Goal: Task Accomplishment & Management: Manage account settings

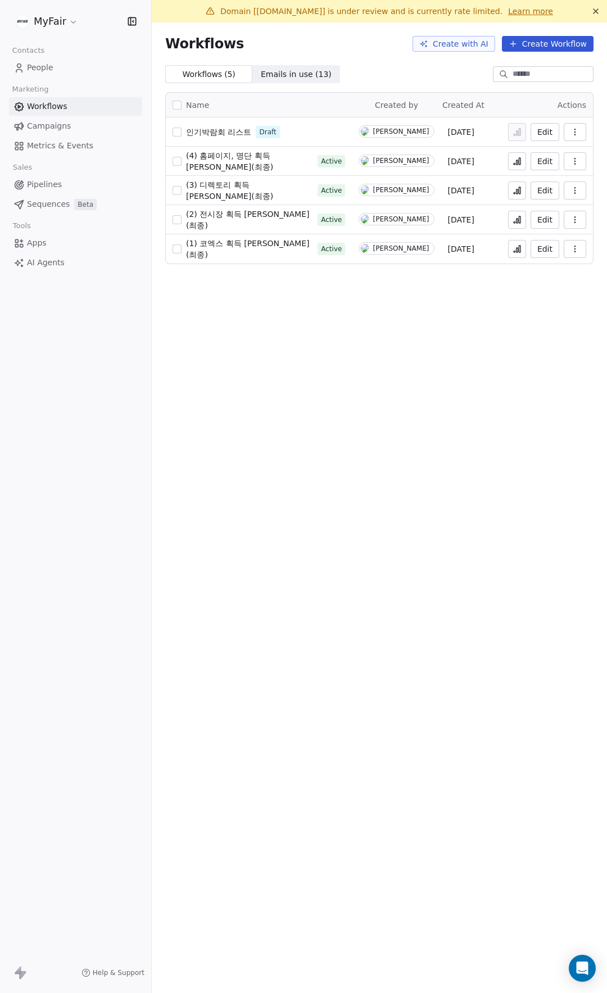
click at [351, 54] on div "Workflows Create with AI Create Workflow" at bounding box center [379, 43] width 455 height 43
click at [243, 251] on span "(1) 코엑스 획득 [PERSON_NAME](최종)" at bounding box center [247, 249] width 123 height 20
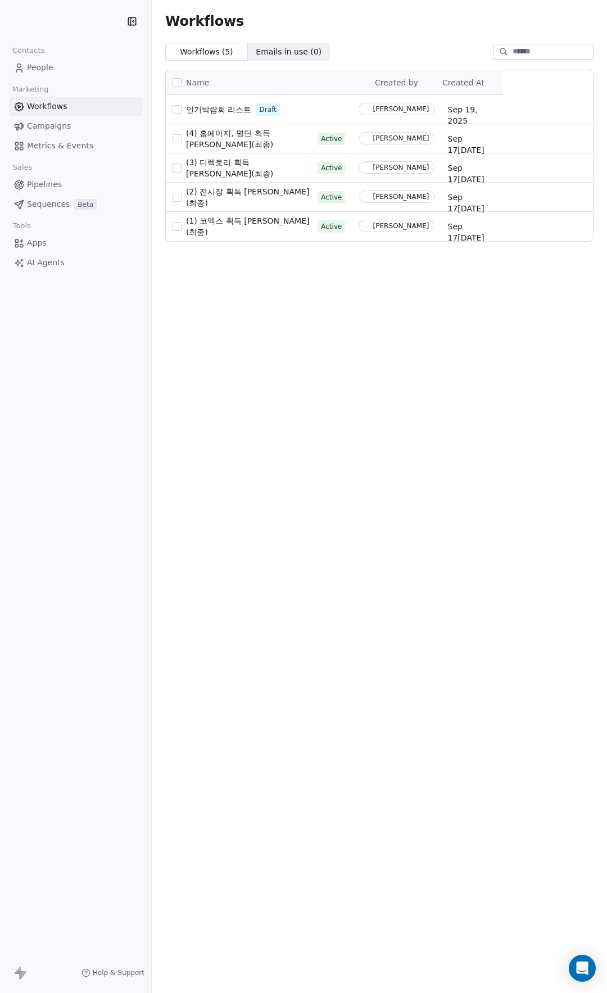
click at [66, 72] on link "People" at bounding box center [75, 67] width 133 height 19
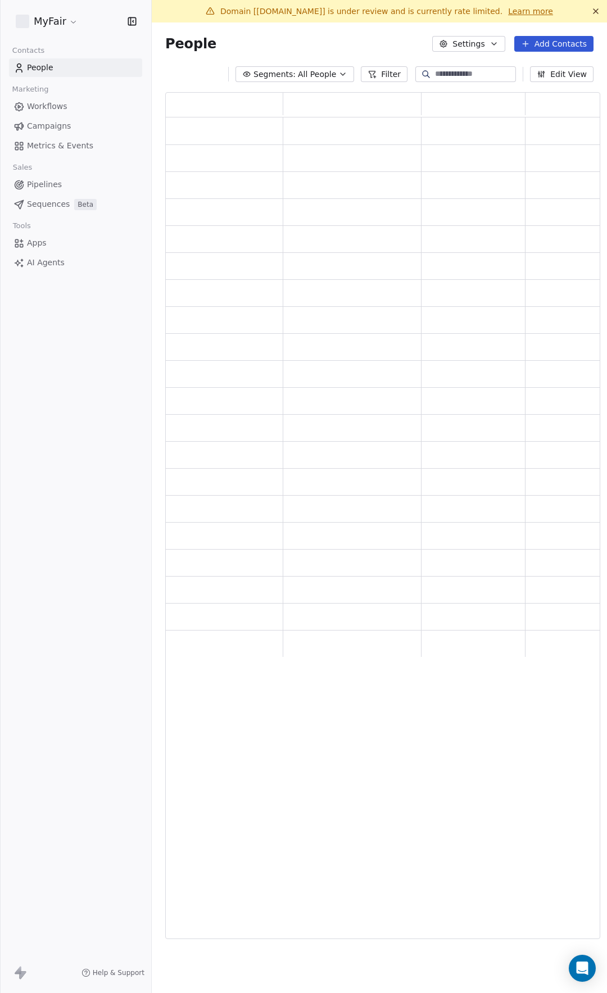
scroll to position [838, 426]
click at [557, 44] on button "Add Contacts" at bounding box center [553, 44] width 79 height 16
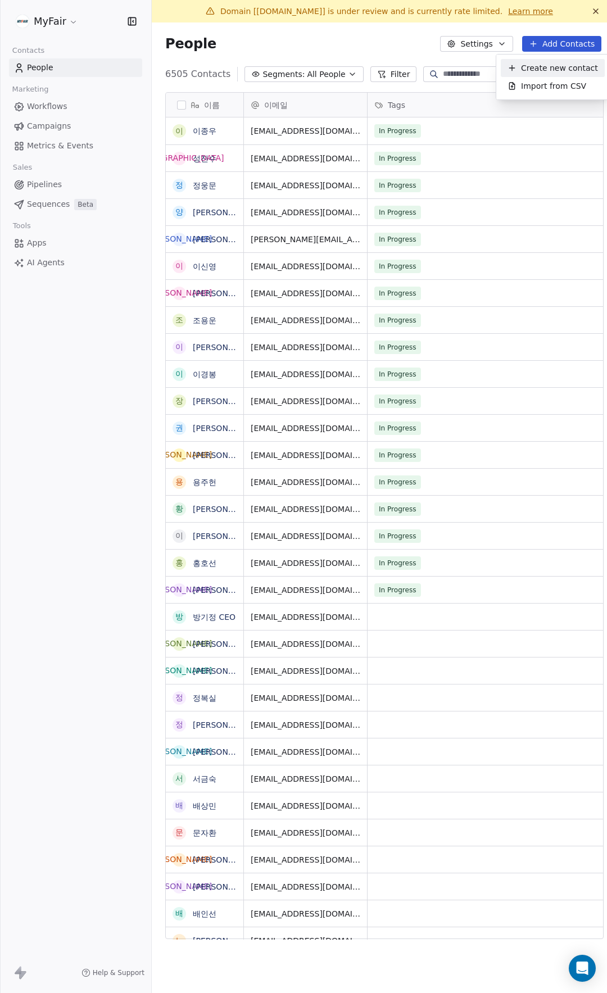
scroll to position [865, 457]
click at [551, 88] on span "Import from CSV" at bounding box center [553, 86] width 65 height 12
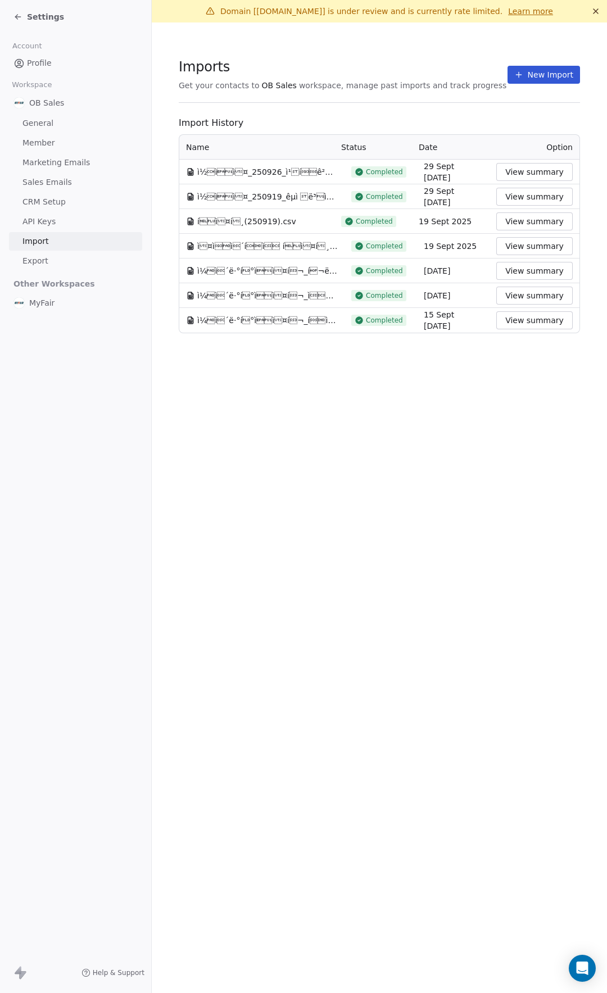
click at [558, 71] on button "New Import" at bounding box center [543, 75] width 72 height 18
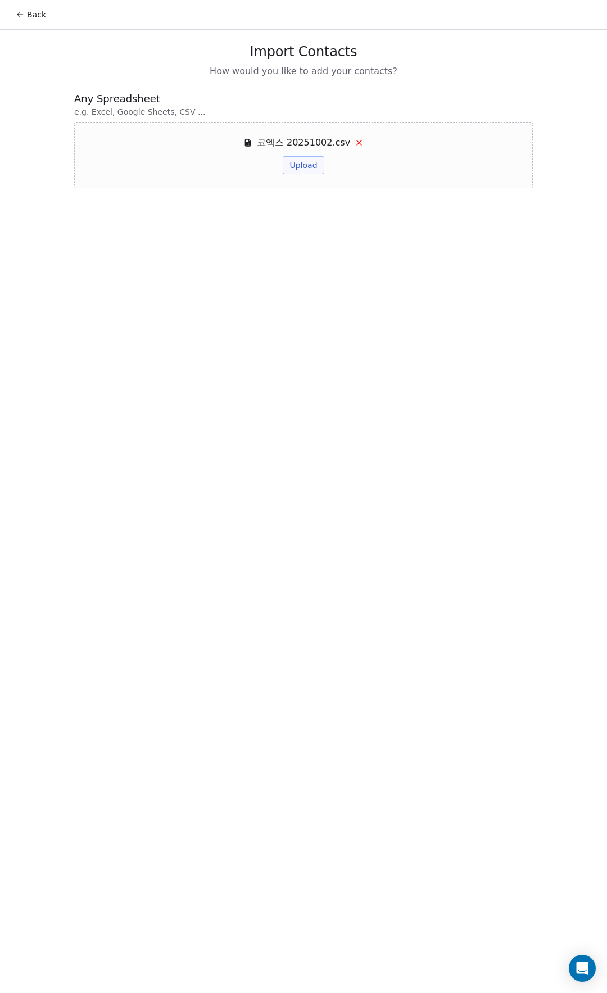
click at [296, 165] on button "Upload" at bounding box center [303, 165] width 41 height 18
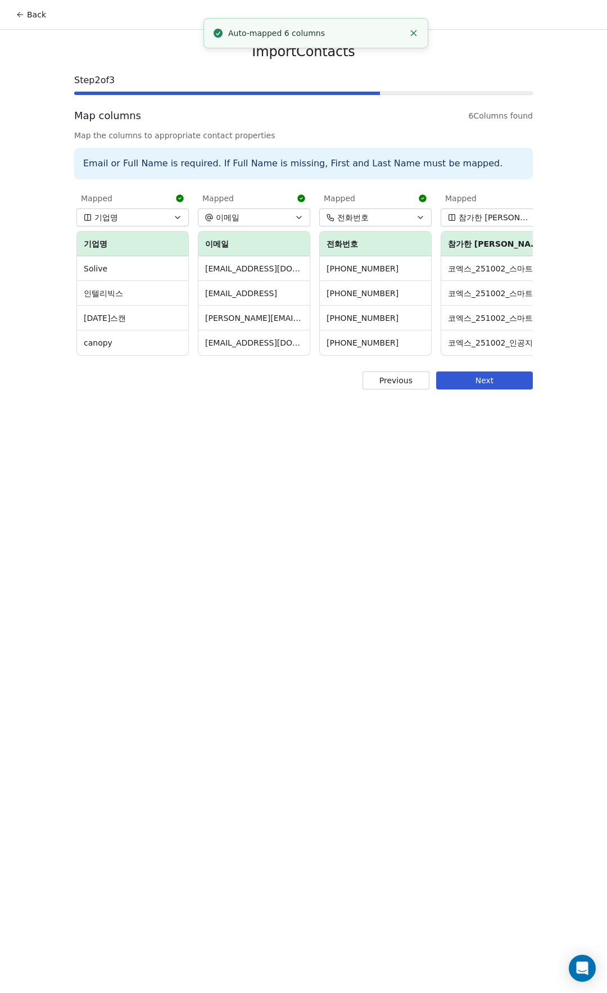
scroll to position [0, 261]
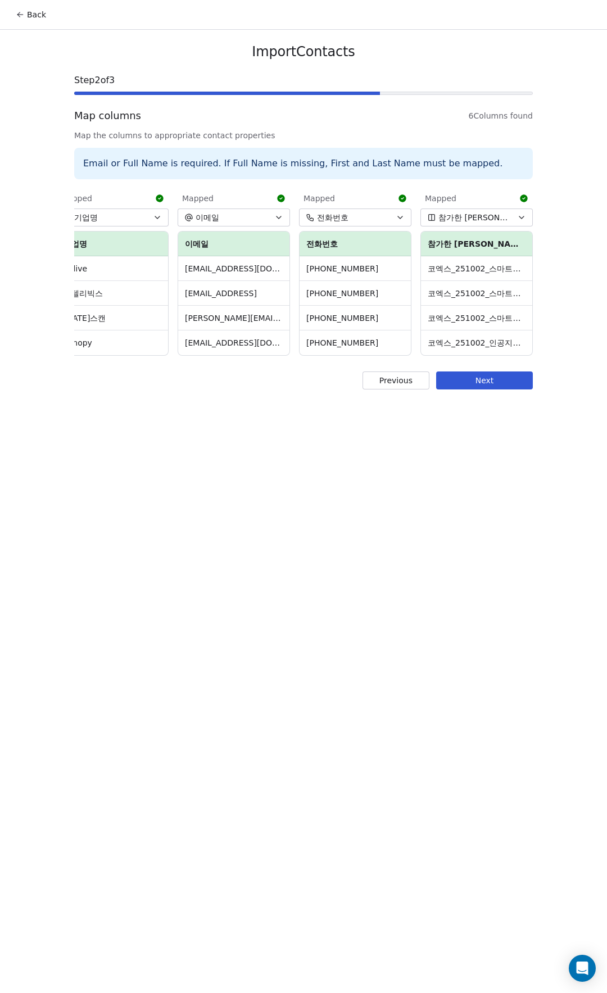
click at [494, 388] on button "Next" at bounding box center [484, 380] width 97 height 18
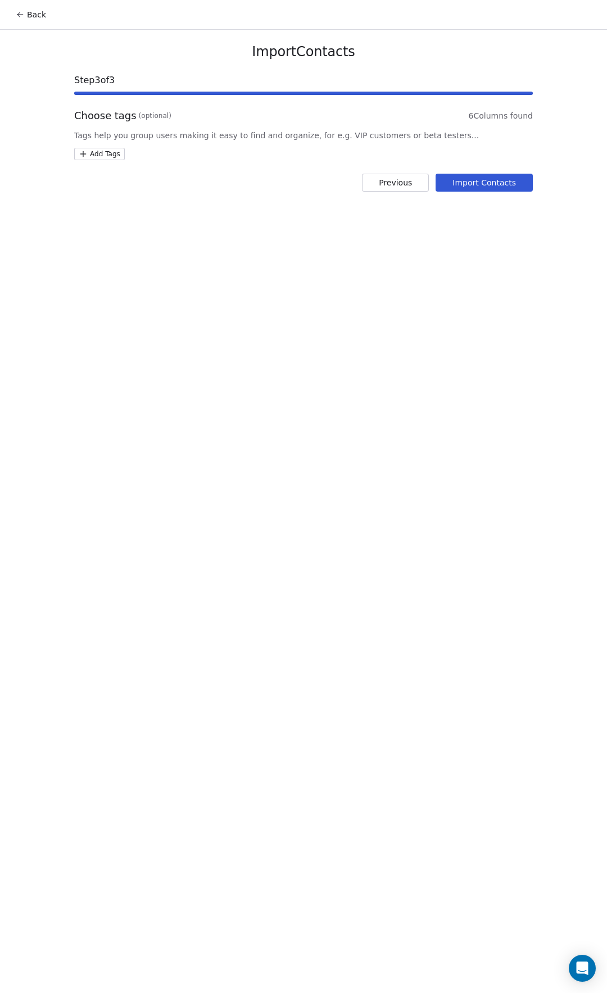
click at [109, 151] on html "Back Import Contacts Step 3 of 3 Choose tags (optional) 6 Columns found Tags he…" at bounding box center [303, 496] width 607 height 993
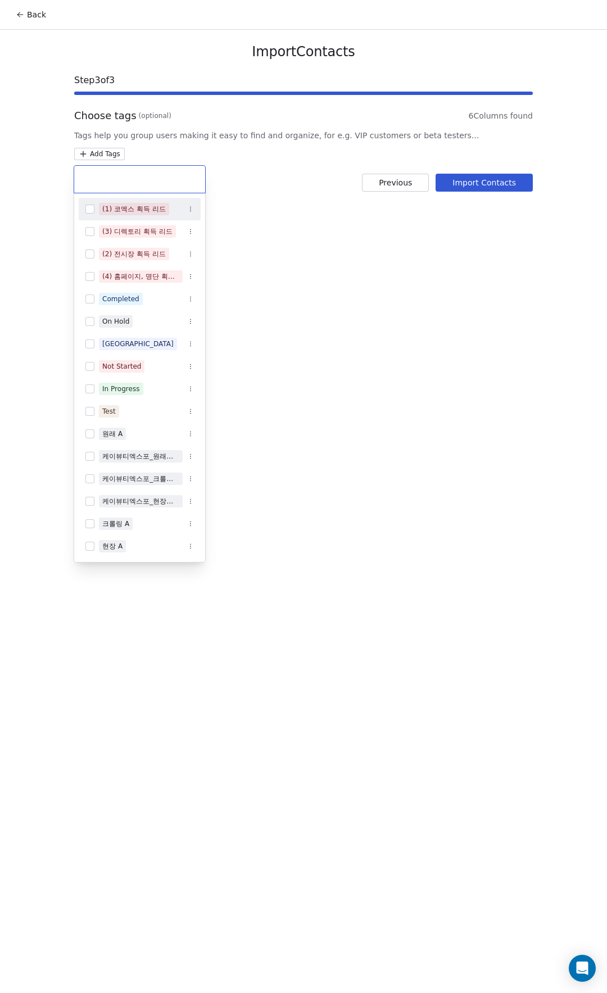
click at [146, 209] on div "(1) 코엑스 획득 리드" at bounding box center [133, 209] width 63 height 10
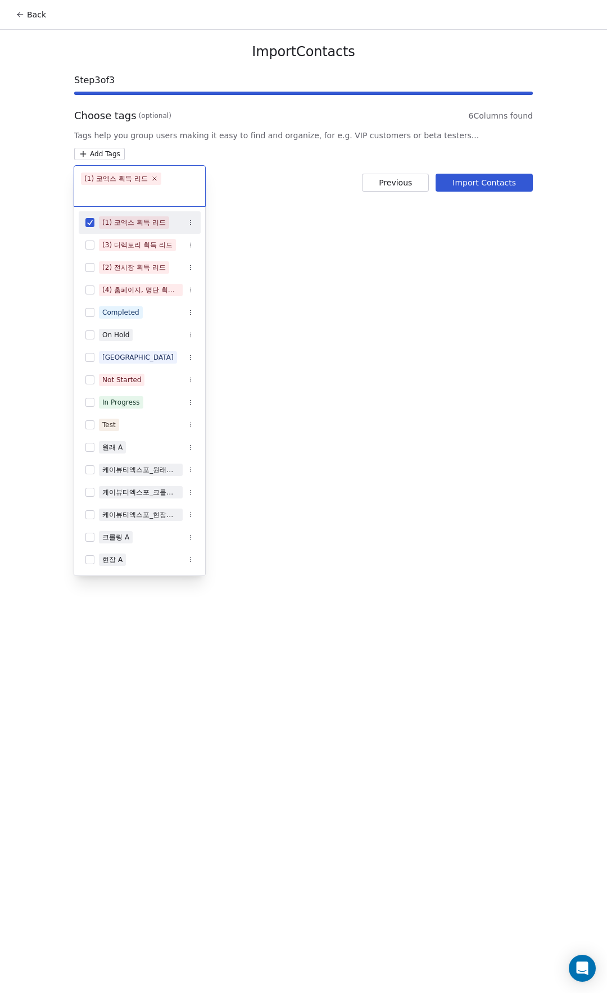
click at [441, 228] on html "Back Import Contacts Step 3 of 3 Choose tags (optional) 6 Columns found Tags he…" at bounding box center [303, 496] width 607 height 993
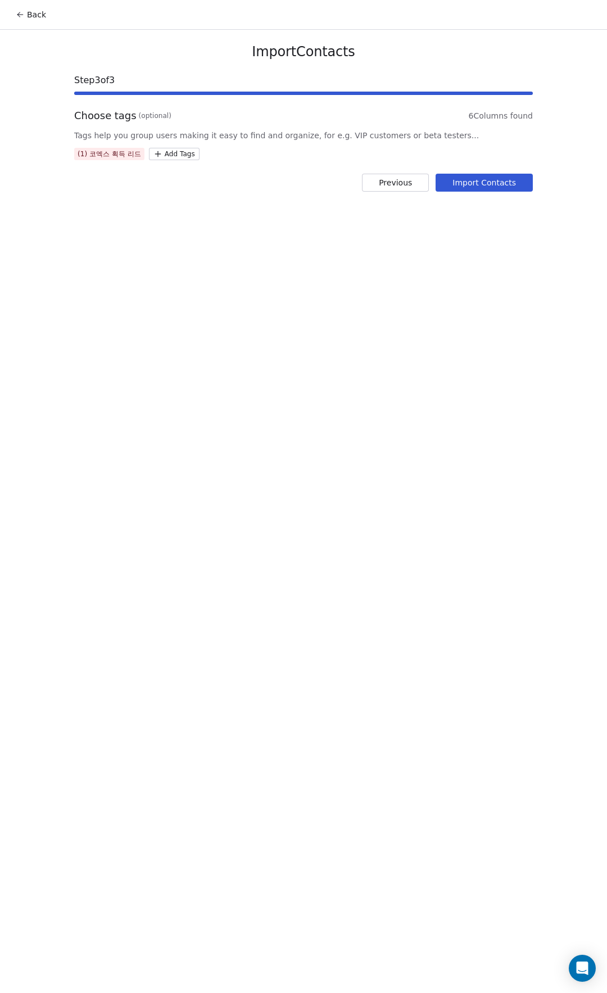
click at [467, 179] on button "Import Contacts" at bounding box center [483, 183] width 97 height 18
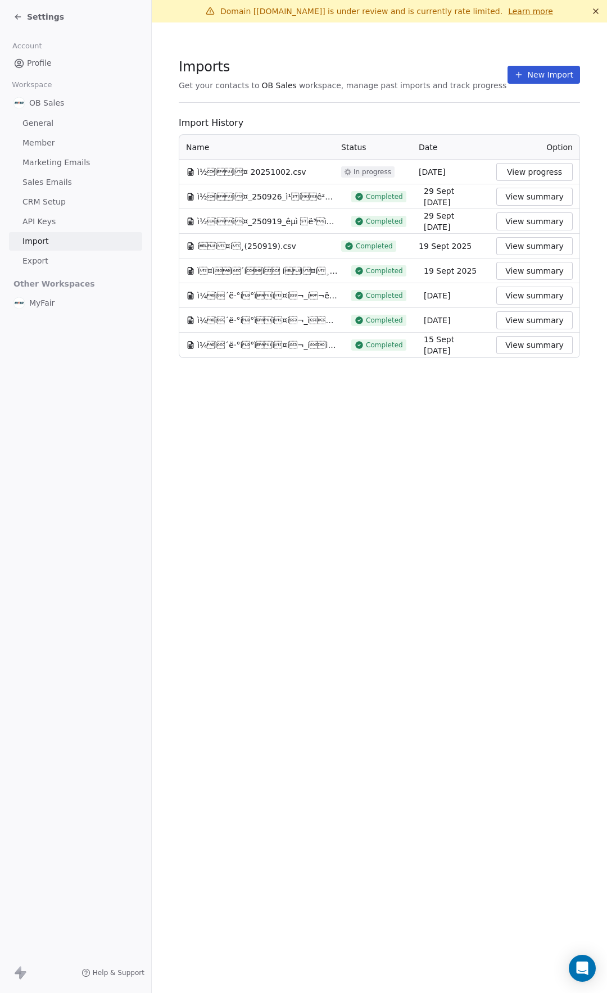
click at [26, 16] on div "Settings" at bounding box center [38, 16] width 51 height 11
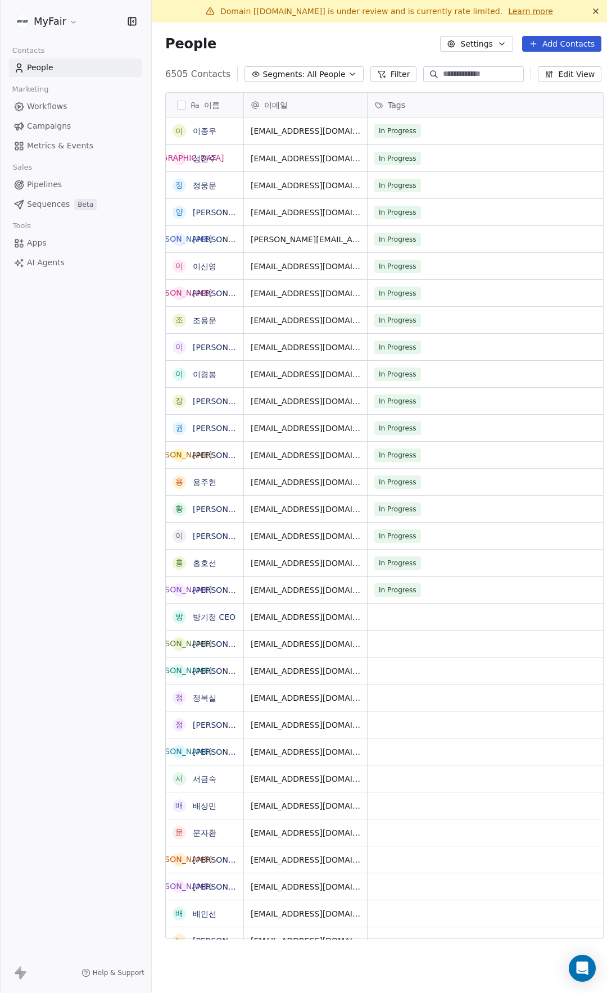
scroll to position [865, 457]
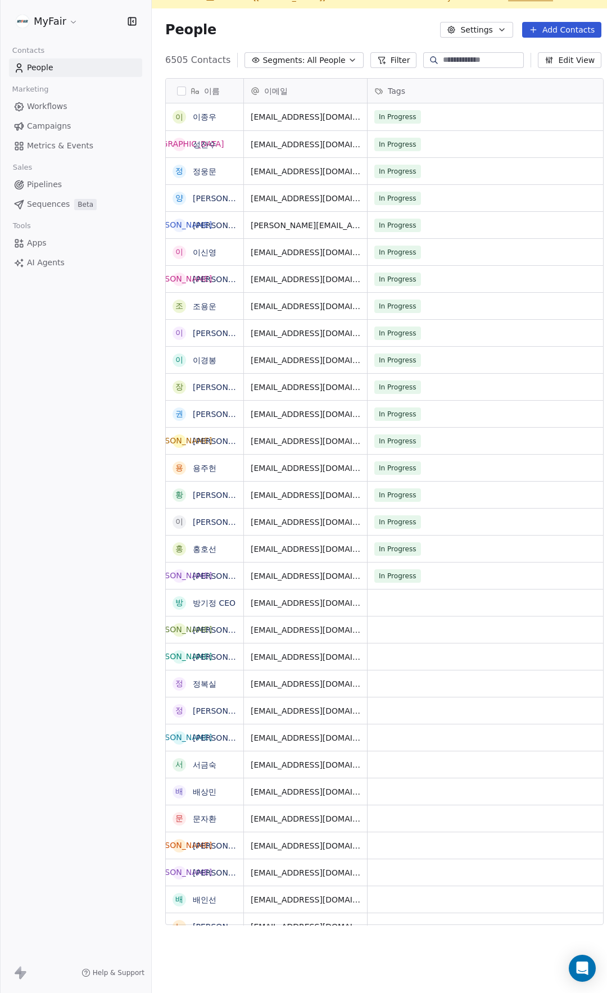
click at [65, 108] on span "Workflows" at bounding box center [47, 107] width 40 height 12
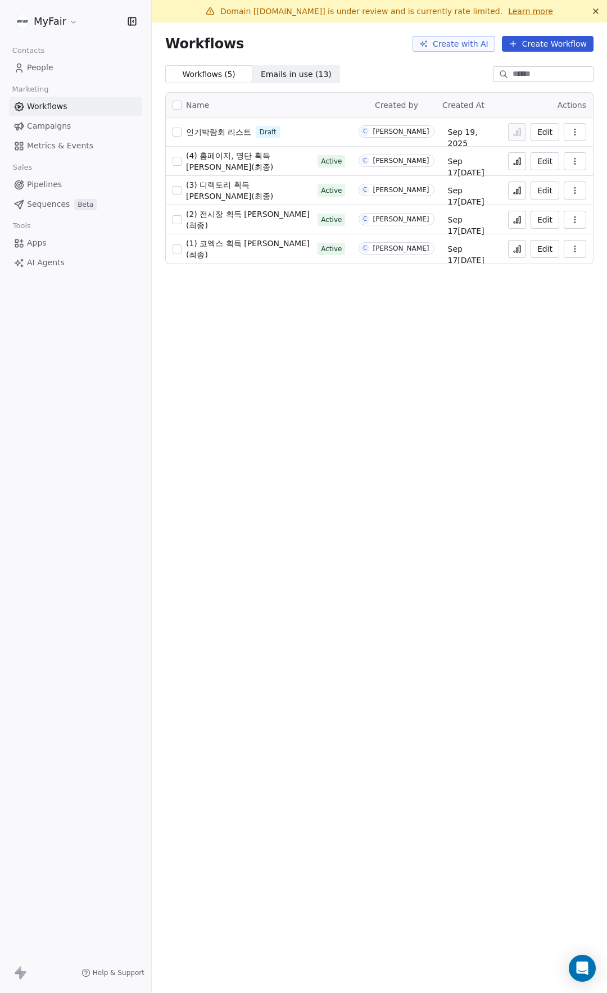
click at [520, 250] on icon at bounding box center [516, 248] width 9 height 9
